Goal: Task Accomplishment & Management: Manage account settings

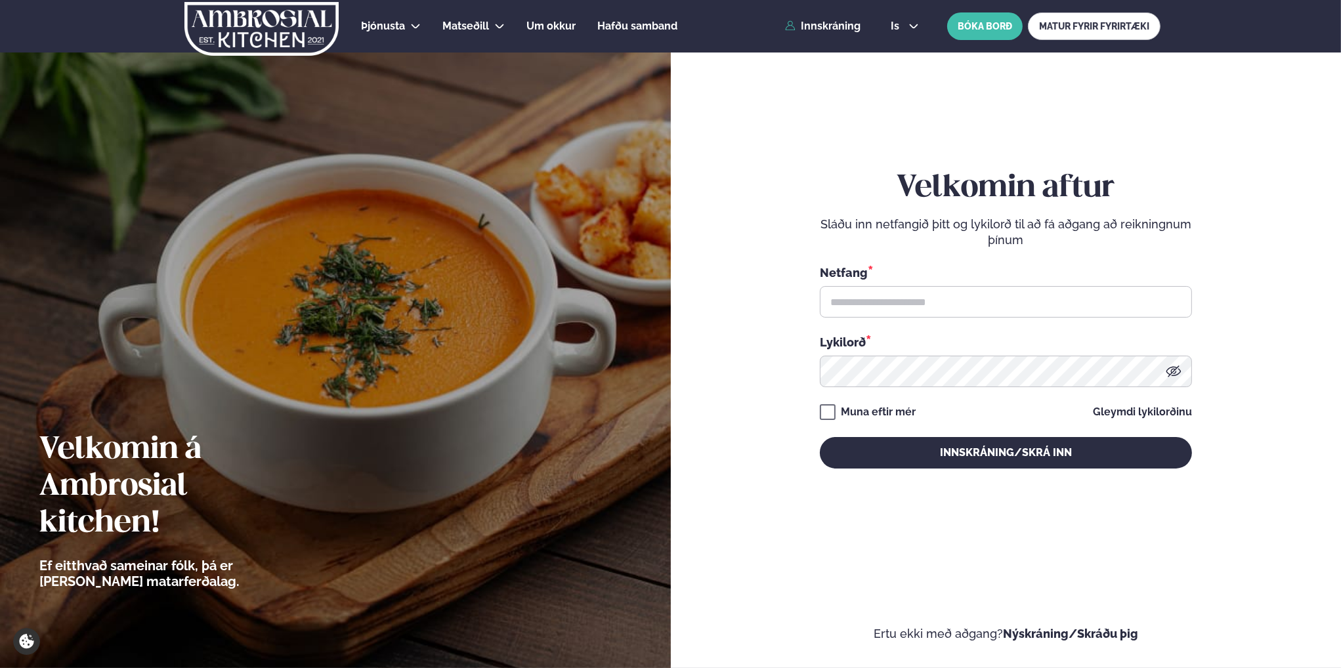
click at [940, 282] on div "Netfang *" at bounding box center [1006, 291] width 372 height 54
click at [943, 295] on input "text" at bounding box center [1006, 302] width 372 height 32
type input "**********"
click at [820, 437] on button "Innskráning/Skrá inn" at bounding box center [1006, 453] width 372 height 32
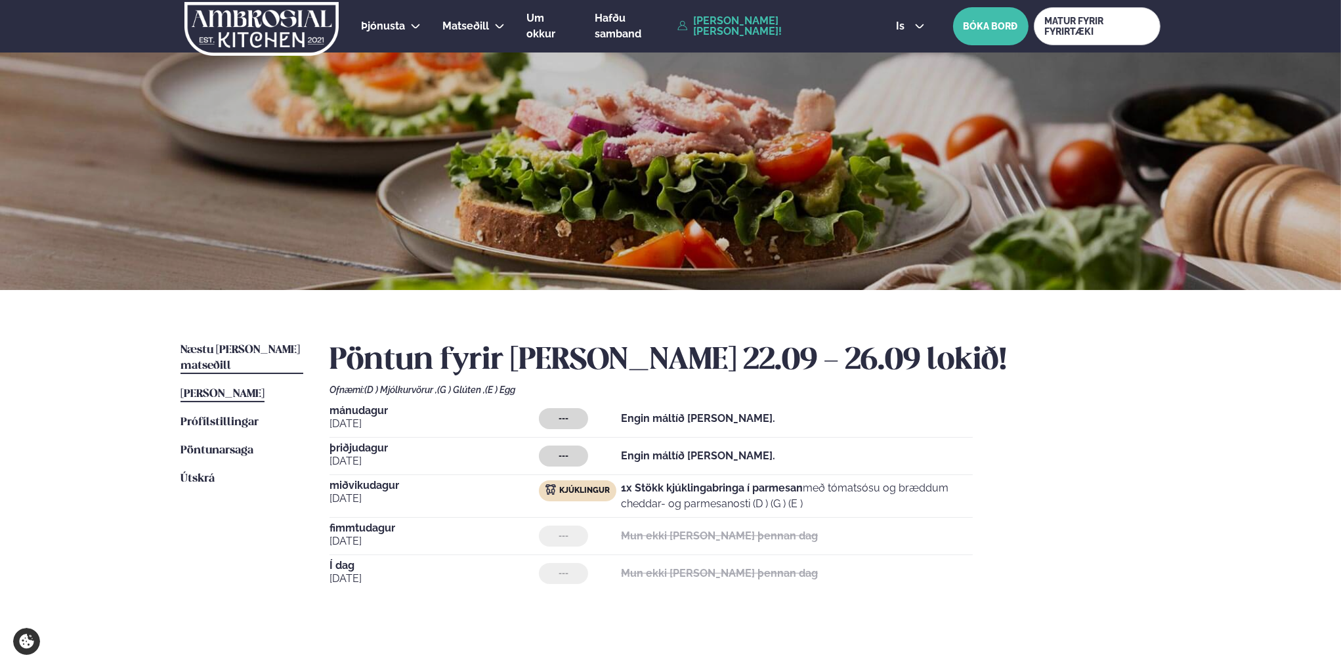
click at [262, 352] on span "Næstu [PERSON_NAME] matseðill" at bounding box center [239, 358] width 119 height 27
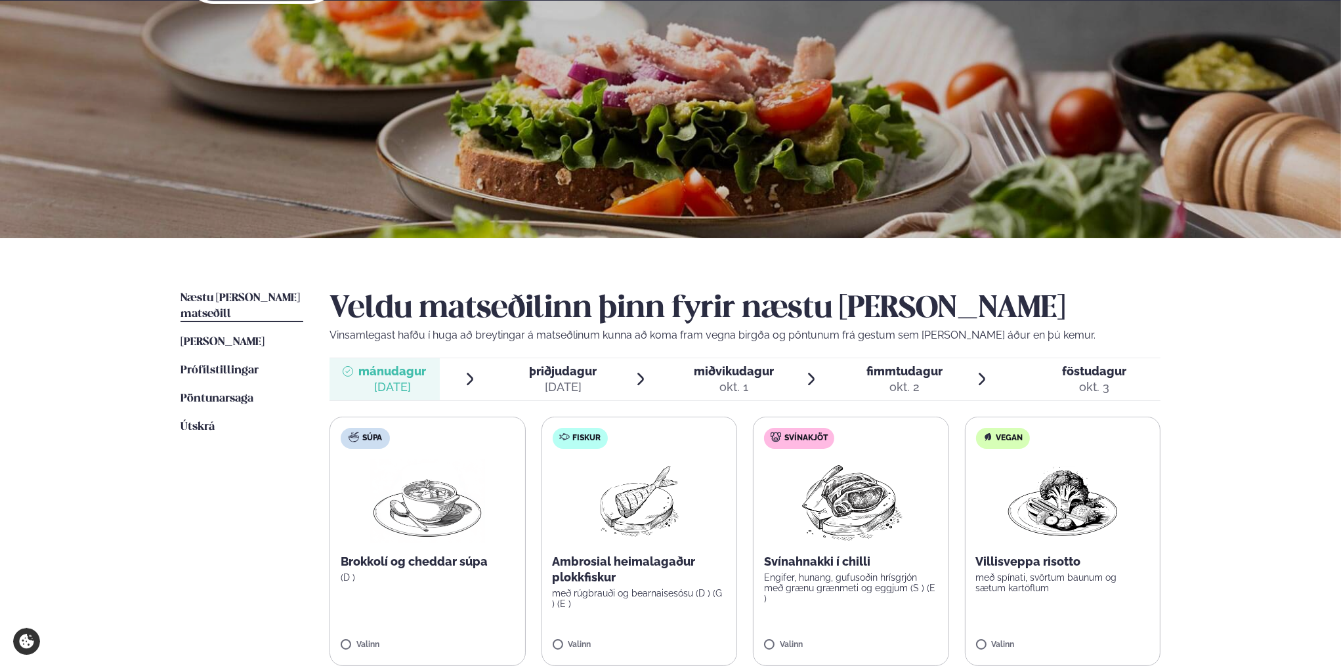
scroll to position [131, 0]
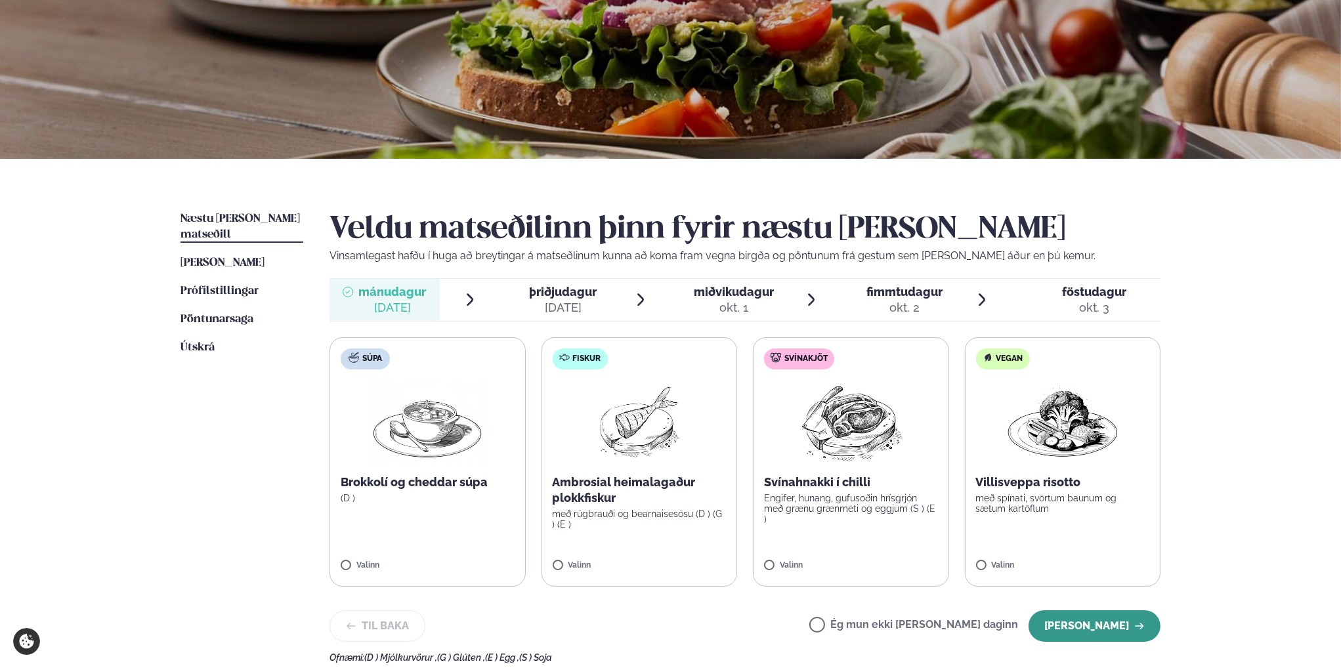
click at [1004, 541] on button "[PERSON_NAME]" at bounding box center [1094, 626] width 132 height 32
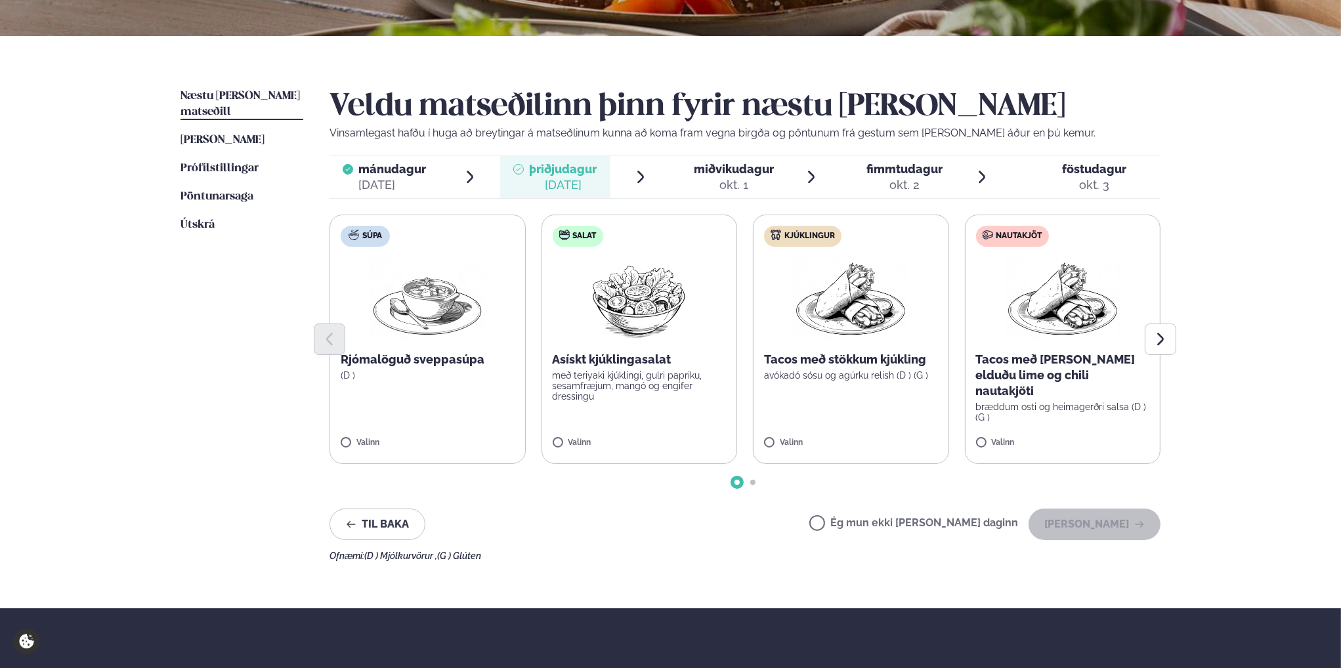
scroll to position [263, 0]
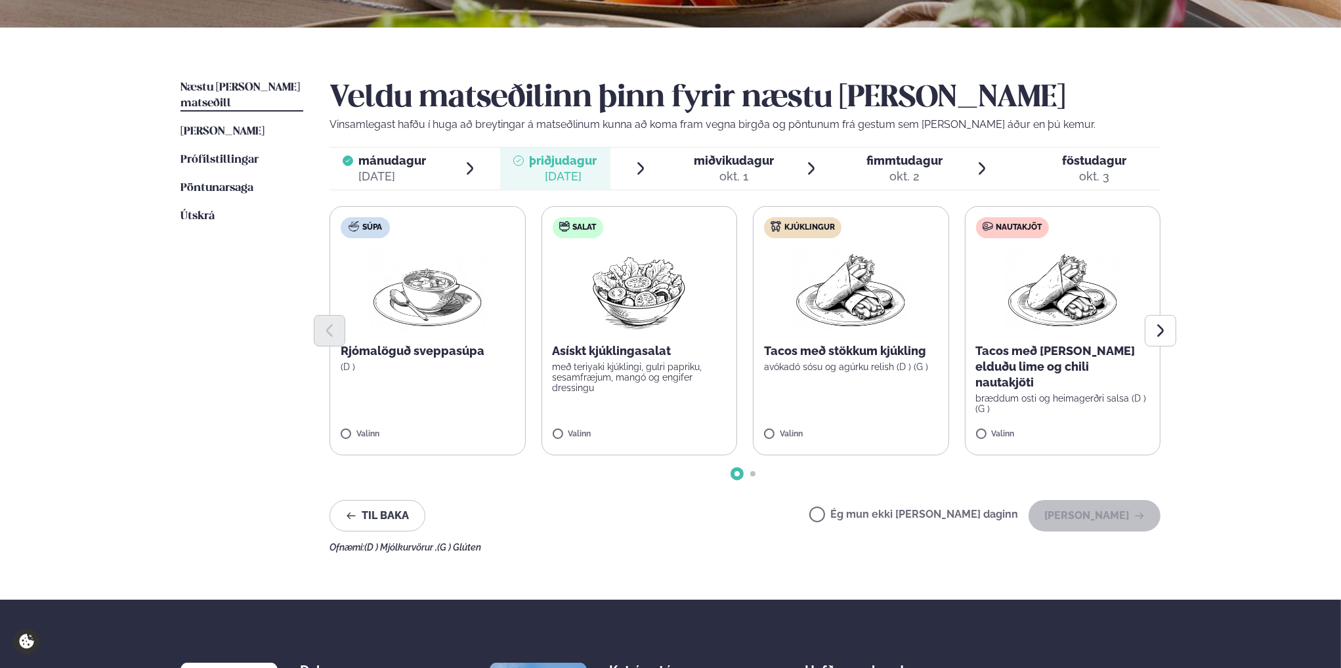
click at [861, 514] on label "Ég mun ekki [PERSON_NAME] daginn" at bounding box center [913, 516] width 209 height 14
click at [1004, 520] on button "[PERSON_NAME]" at bounding box center [1094, 516] width 132 height 32
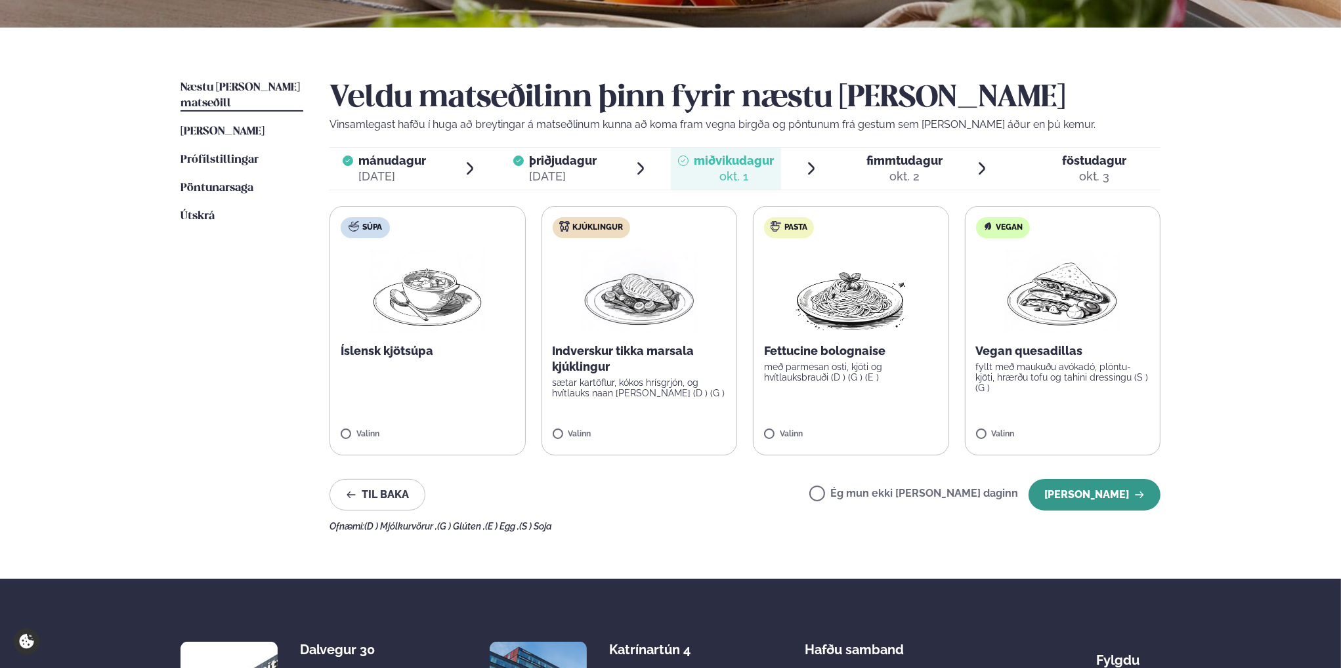
click at [1004, 496] on button "[PERSON_NAME]" at bounding box center [1094, 495] width 132 height 32
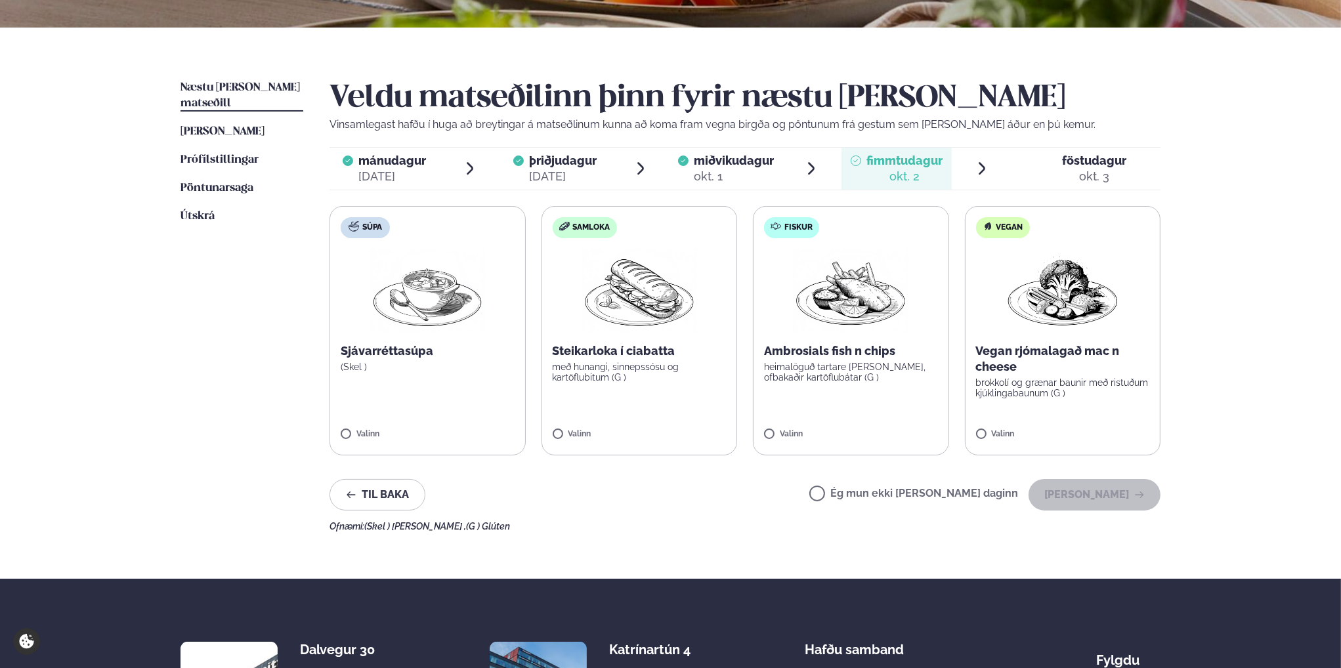
click at [861, 493] on label "Ég mun ekki [PERSON_NAME] daginn" at bounding box center [913, 495] width 209 height 14
click at [1004, 499] on button "[PERSON_NAME]" at bounding box center [1094, 495] width 132 height 32
